Goal: Task Accomplishment & Management: Use online tool/utility

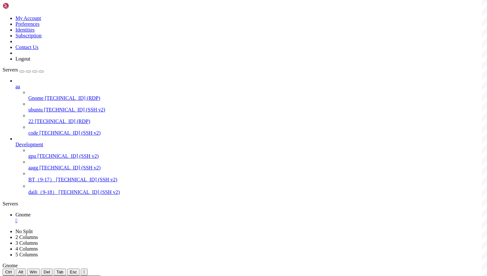
click at [113, 218] on div "" at bounding box center [249, 221] width 469 height 6
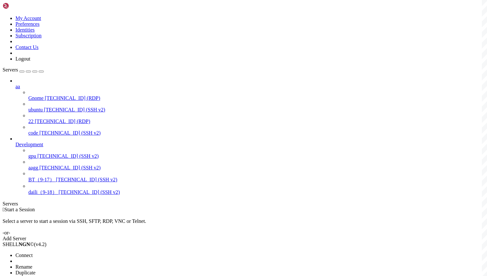
click at [33, 252] on span "Connect" at bounding box center [23, 254] width 17 height 5
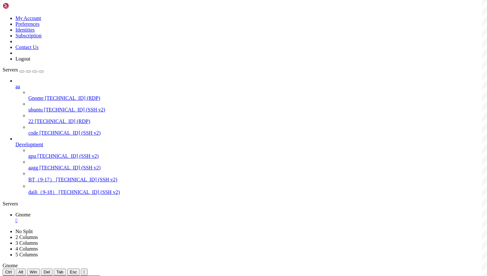
click at [15, 212] on icon at bounding box center [15, 214] width 0 height 5
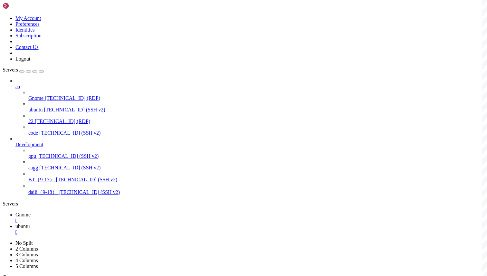
click at [112, 218] on div "" at bounding box center [249, 221] width 469 height 6
click at [114, 218] on div "" at bounding box center [249, 221] width 469 height 6
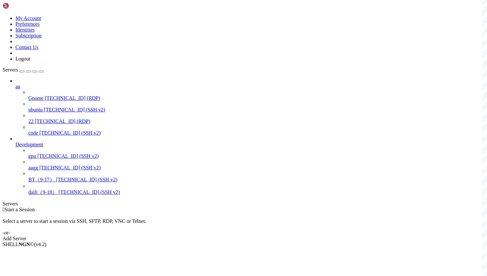
click at [49, 95] on span "[TECHNICAL_ID] (RDP)" at bounding box center [72, 97] width 55 height 5
click at [33, 252] on span "Connect" at bounding box center [23, 254] width 17 height 5
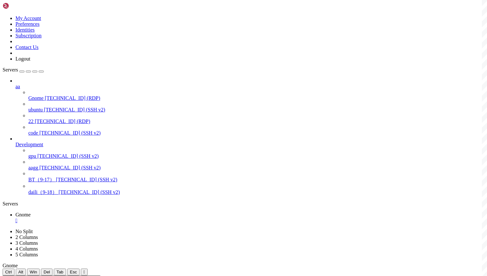
scroll to position [0, 0]
click at [31, 212] on span "Gnome" at bounding box center [22, 214] width 15 height 5
click at [132, 223] on link "ubuntu " at bounding box center [249, 229] width 469 height 12
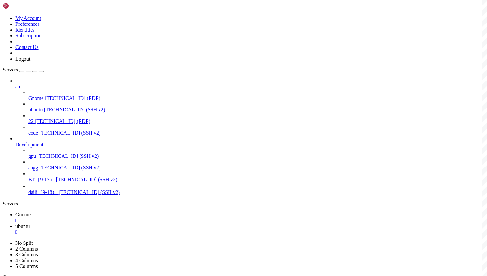
copy x-row "/etc/xrdp/key.pem"
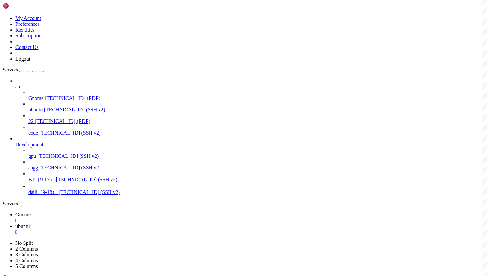
click at [98, 212] on link "Gnome " at bounding box center [249, 218] width 469 height 12
click at [127, 223] on link "ubuntu " at bounding box center [249, 229] width 469 height 12
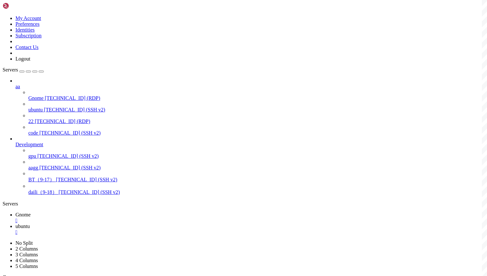
drag, startPoint x: 316, startPoint y: 632, endPoint x: 122, endPoint y: 621, distance: 194.4
copy div "Using default X.509 certificate: /etc/xrdp/cert.pem [DATE] 06:55:04 vultr xrdp[…"
click at [15, 212] on icon at bounding box center [15, 214] width 0 height 5
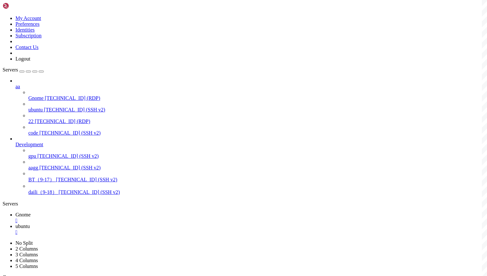
click at [30, 223] on span "ubuntu" at bounding box center [22, 225] width 14 height 5
click at [82, 212] on link "Gnome " at bounding box center [249, 218] width 469 height 12
click at [111, 218] on div "" at bounding box center [249, 221] width 469 height 6
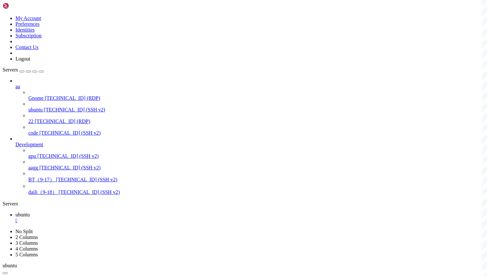
drag, startPoint x: 274, startPoint y: 552, endPoint x: 99, endPoint y: 513, distance: 179.1
copy div "[ERROR] libxrdp_force_read: header read error [DATE] 06:56:20 vultr xrdp[32924]…"
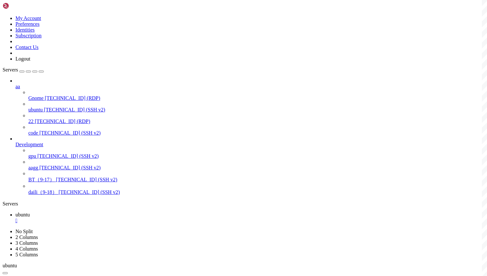
click at [30, 212] on span "ubuntu" at bounding box center [22, 214] width 14 height 5
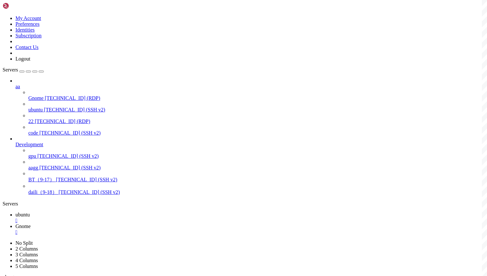
click at [129, 223] on link "Gnome " at bounding box center [249, 229] width 469 height 12
click at [149, 229] on div "" at bounding box center [249, 232] width 469 height 6
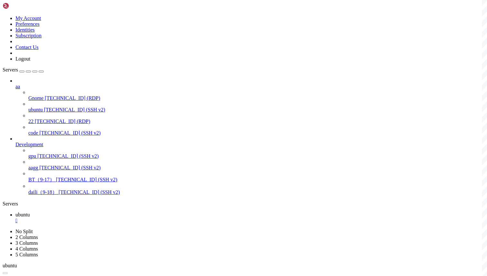
click at [15, 212] on icon at bounding box center [15, 214] width 0 height 5
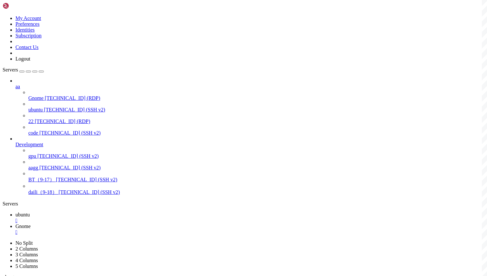
scroll to position [444, 0]
click at [134, 223] on link "Gnome " at bounding box center [249, 229] width 469 height 12
click at [150, 229] on div "" at bounding box center [249, 232] width 469 height 6
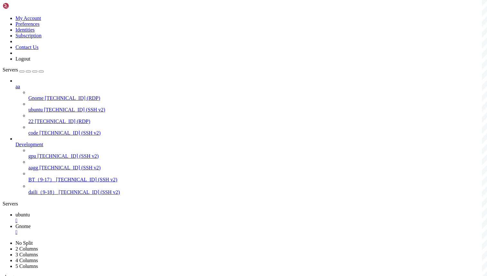
click at [30, 212] on span "ubuntu" at bounding box center [22, 214] width 14 height 5
click at [31, 223] on span "Gnome" at bounding box center [22, 225] width 15 height 5
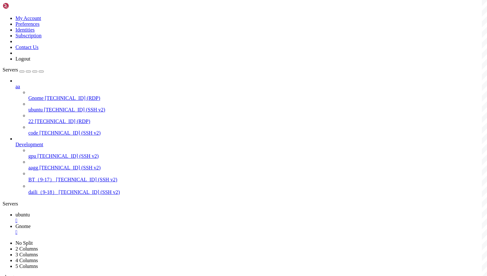
click at [151, 229] on div "" at bounding box center [249, 232] width 469 height 6
click at [112, 218] on div "" at bounding box center [249, 221] width 469 height 6
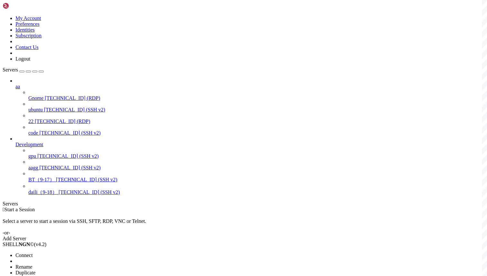
click at [33, 252] on span "Connect" at bounding box center [23, 254] width 17 height 5
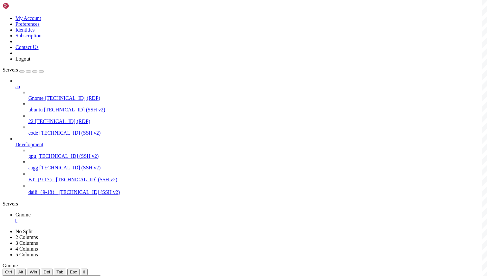
click at [112, 218] on div "" at bounding box center [249, 221] width 469 height 6
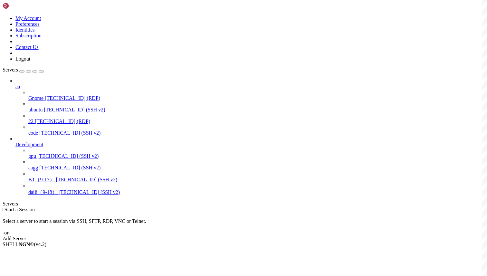
click at [172, 207] on div " Start a Session" at bounding box center [243, 210] width 481 height 6
click at [66, 252] on li "Connect" at bounding box center [44, 255] width 59 height 6
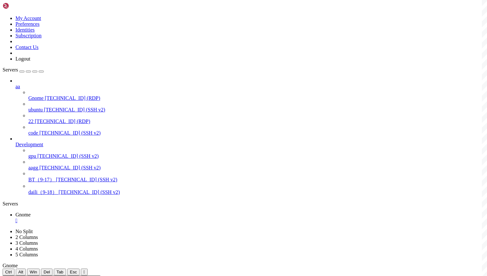
click at [112, 218] on div "" at bounding box center [249, 221] width 469 height 6
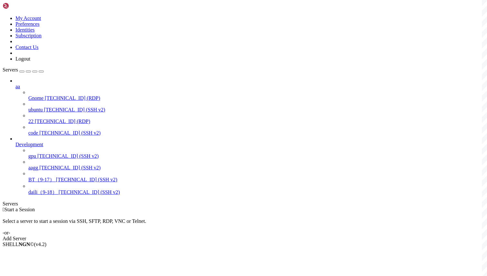
click at [157, 207] on div " Start a Session Select a server to start a session via SSH, SFTP, RDP, VNC or…" at bounding box center [243, 224] width 481 height 35
